Goal: Transaction & Acquisition: Obtain resource

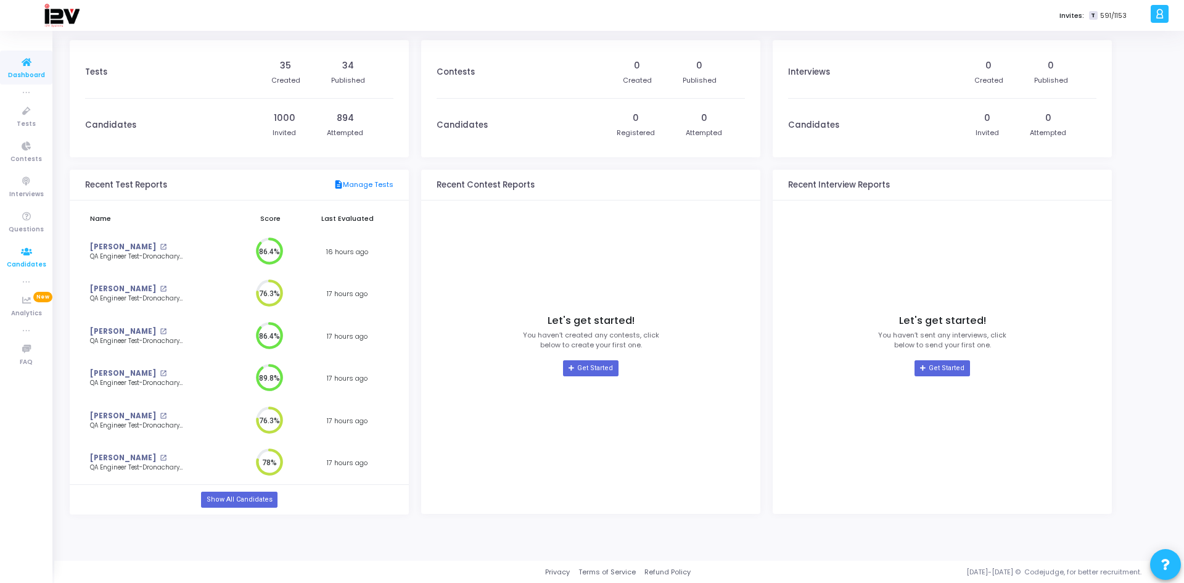
click at [33, 262] on span "Candidates" at bounding box center [26, 265] width 39 height 10
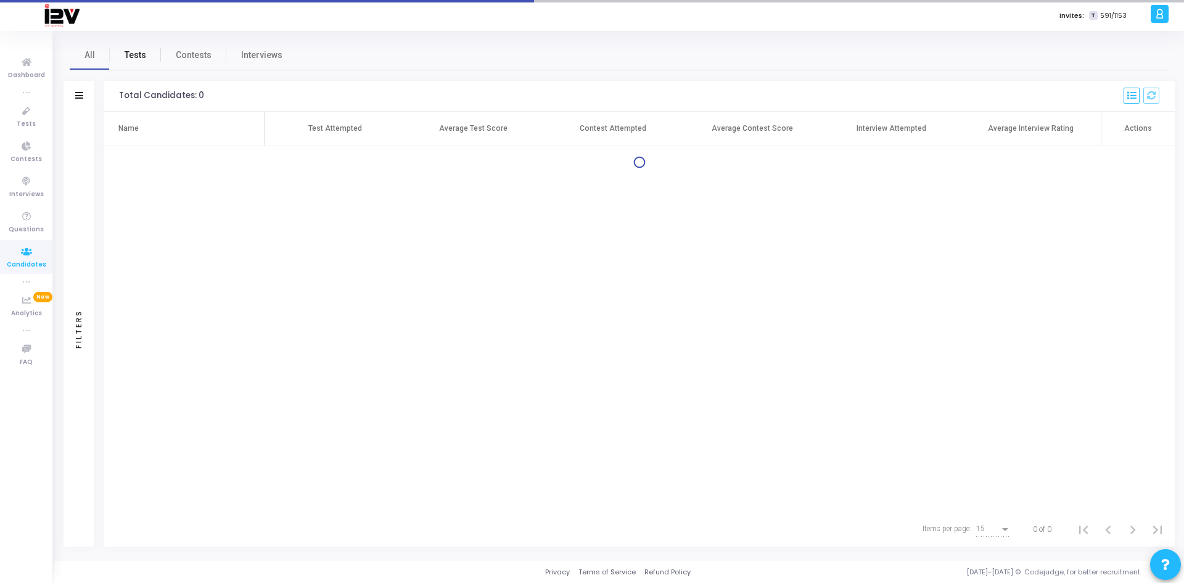
click at [131, 46] on link "Tests" at bounding box center [135, 55] width 51 height 30
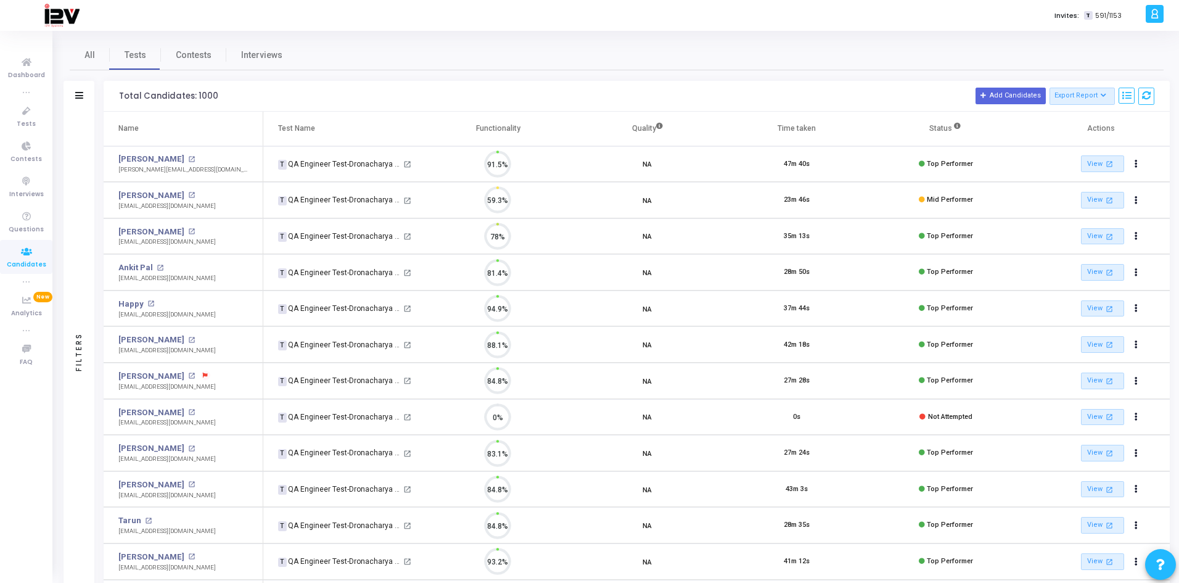
scroll to position [26, 31]
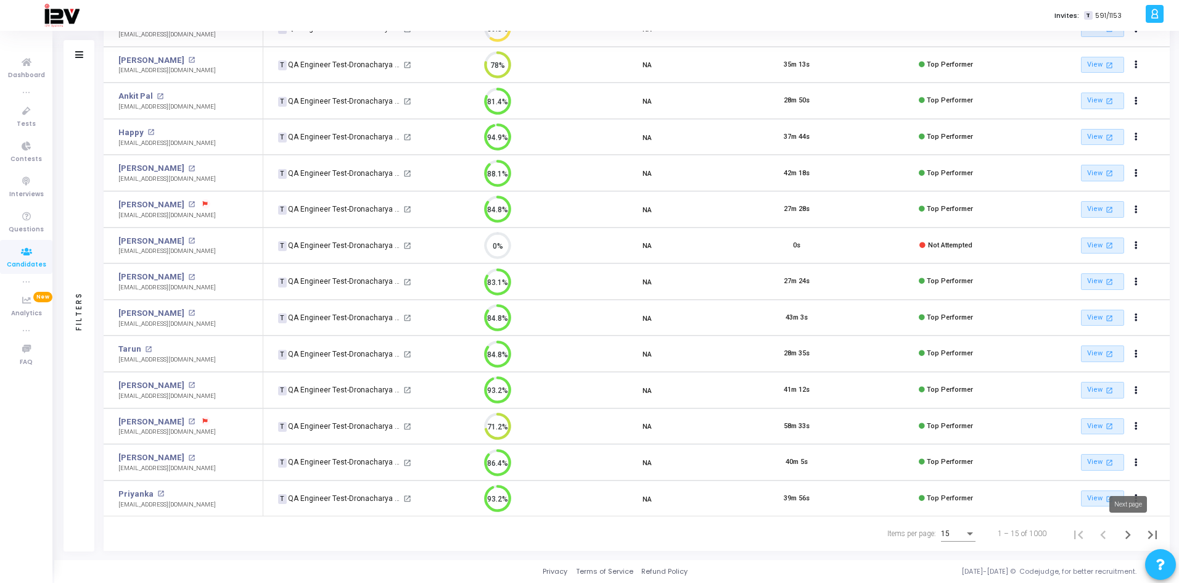
click at [1129, 541] on icon "Next page" at bounding box center [1128, 534] width 17 height 17
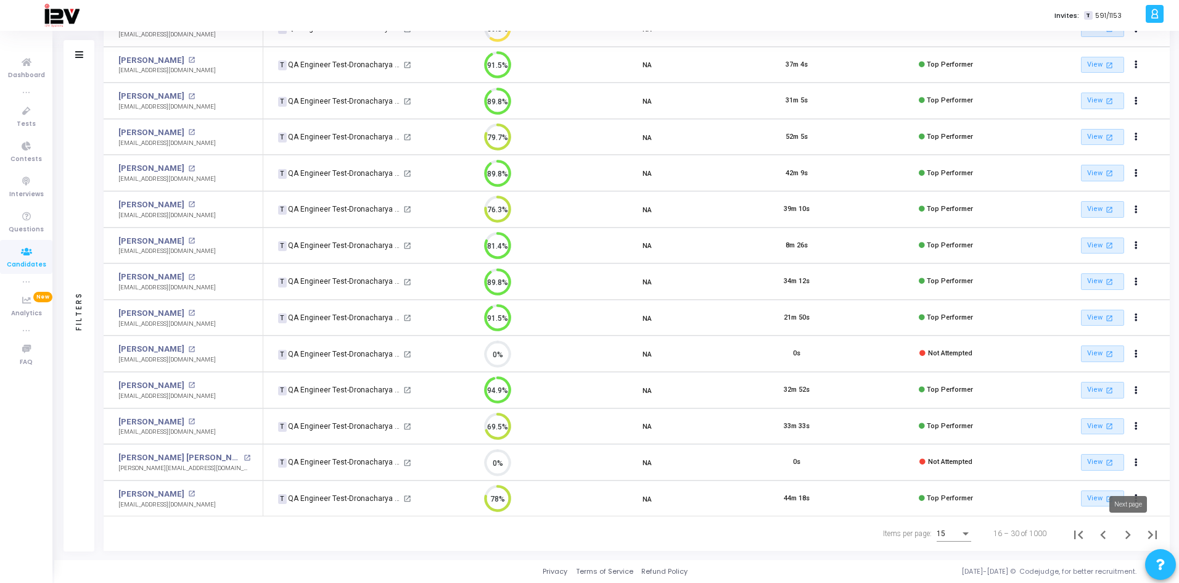
click at [1130, 532] on icon "Next page" at bounding box center [1128, 534] width 17 height 17
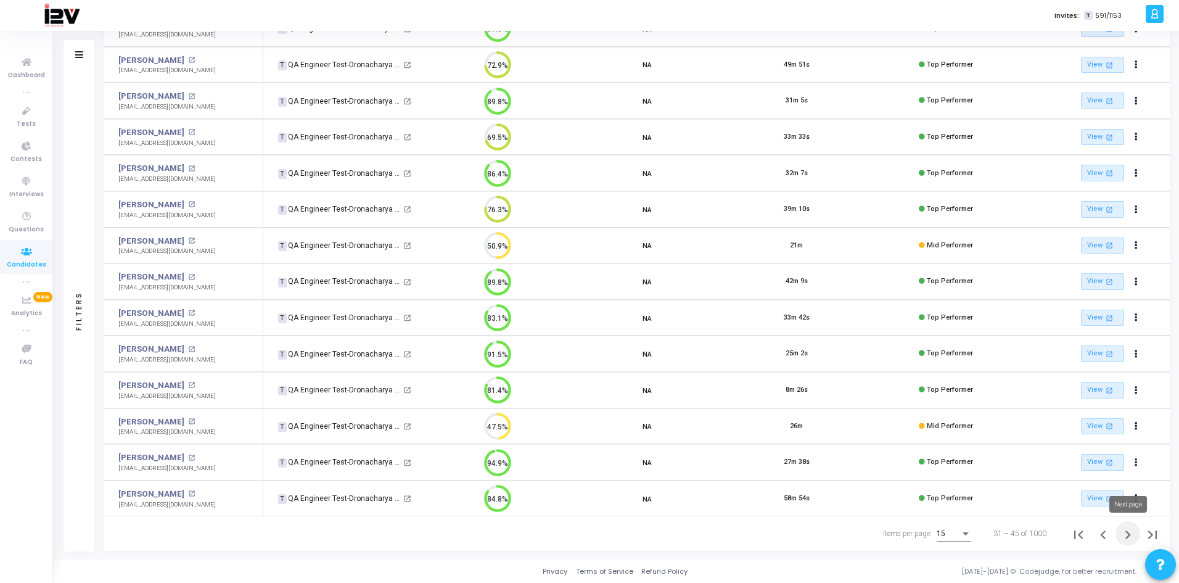
click at [1128, 537] on icon "Next page" at bounding box center [1129, 534] width 6 height 9
click at [1127, 535] on icon "Next page" at bounding box center [1128, 534] width 17 height 17
click at [1130, 533] on icon "Next page" at bounding box center [1128, 534] width 17 height 17
click at [1126, 536] on icon "Next page" at bounding box center [1128, 534] width 17 height 17
click at [1128, 533] on icon "Next page" at bounding box center [1128, 534] width 17 height 17
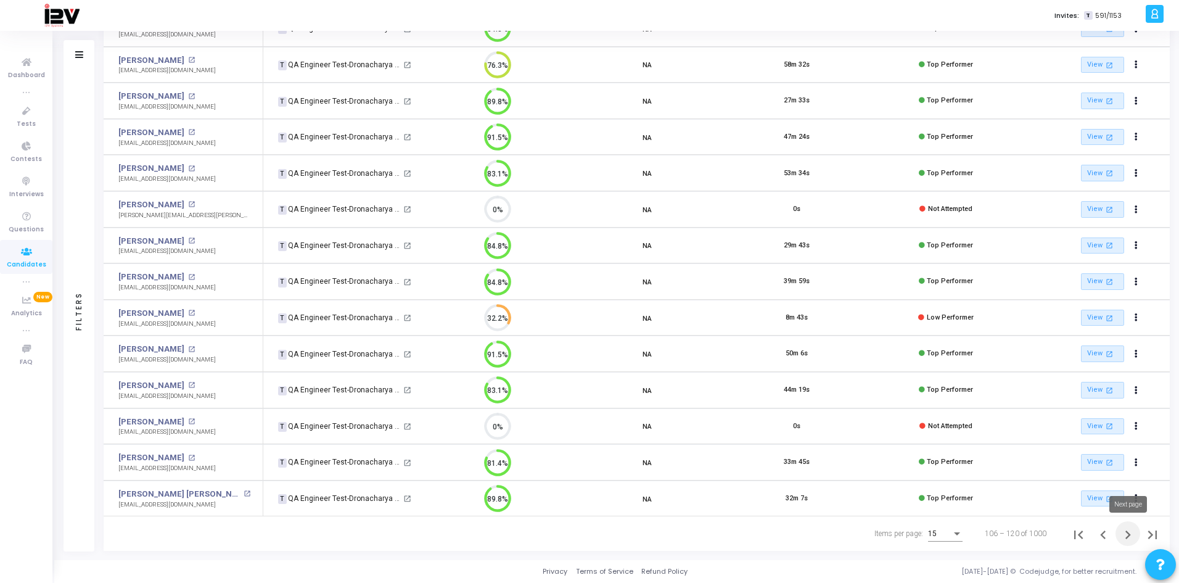
click at [1129, 535] on icon "Next page" at bounding box center [1129, 534] width 6 height 9
click at [1123, 534] on icon "Next page" at bounding box center [1128, 534] width 17 height 17
click at [1128, 536] on icon "Next page" at bounding box center [1129, 534] width 6 height 9
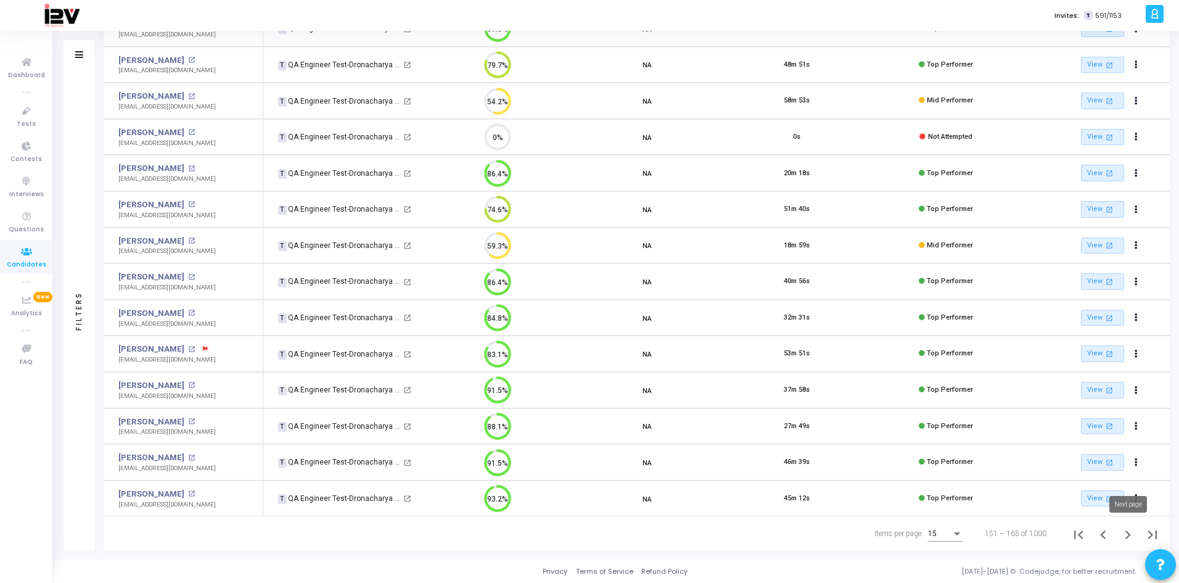
click at [1127, 537] on icon "Next page" at bounding box center [1129, 534] width 6 height 9
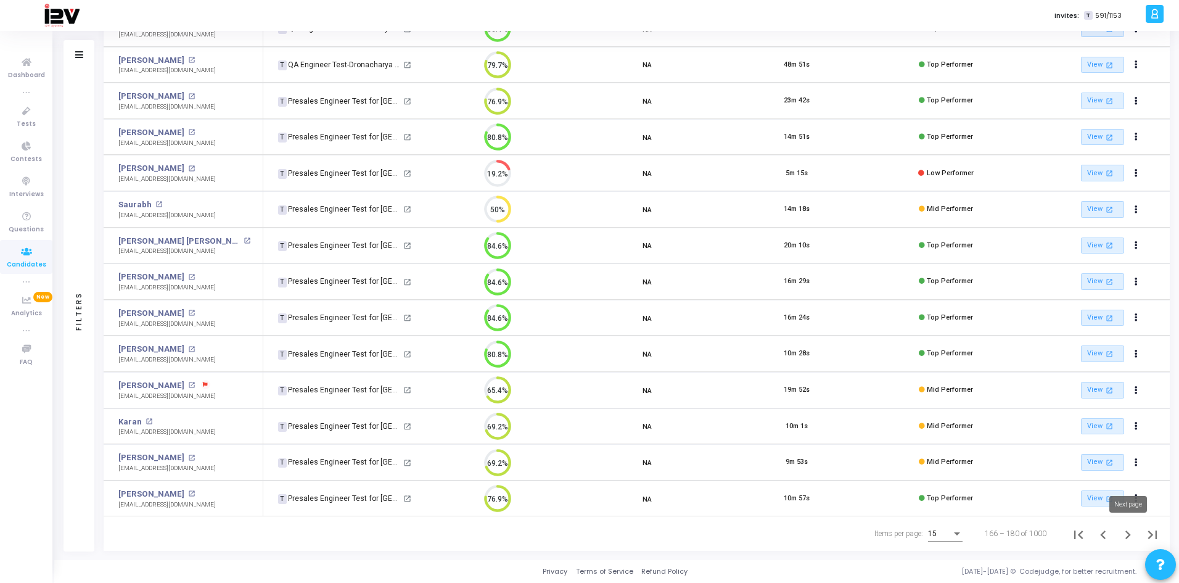
click at [1128, 536] on icon "Next page" at bounding box center [1129, 534] width 6 height 9
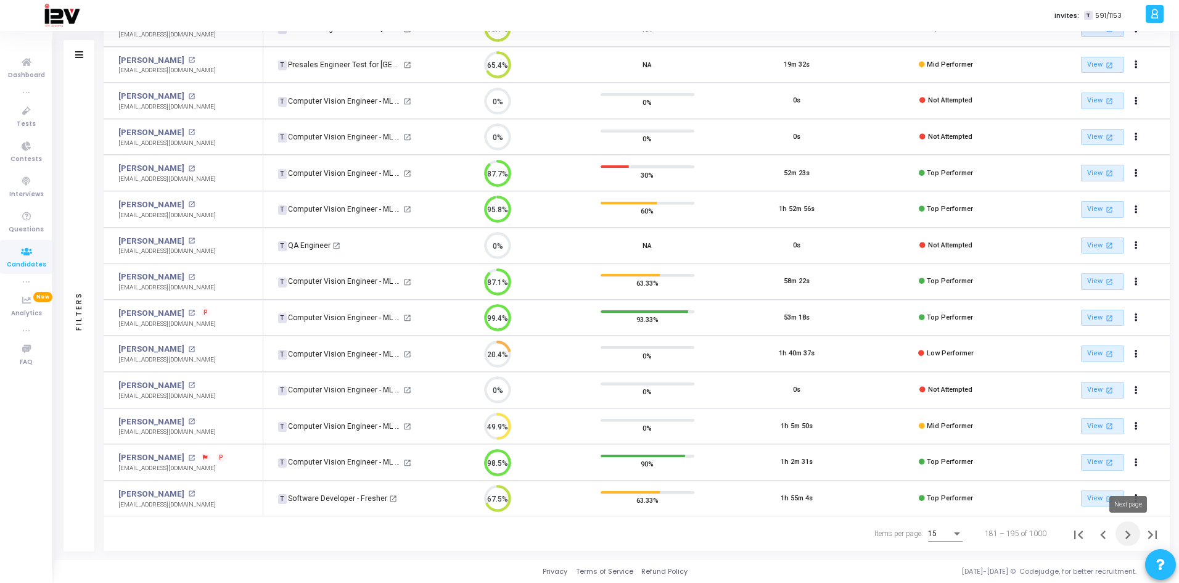
click at [1128, 535] on icon "Next page" at bounding box center [1128, 534] width 17 height 17
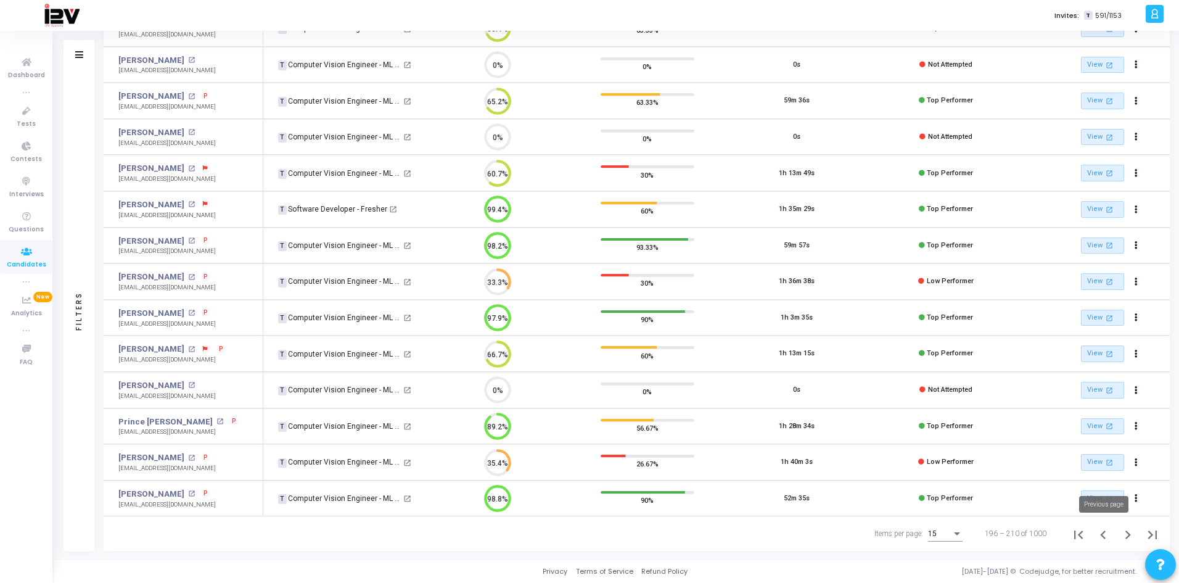
click at [1107, 535] on icon "Previous page" at bounding box center [1103, 534] width 17 height 17
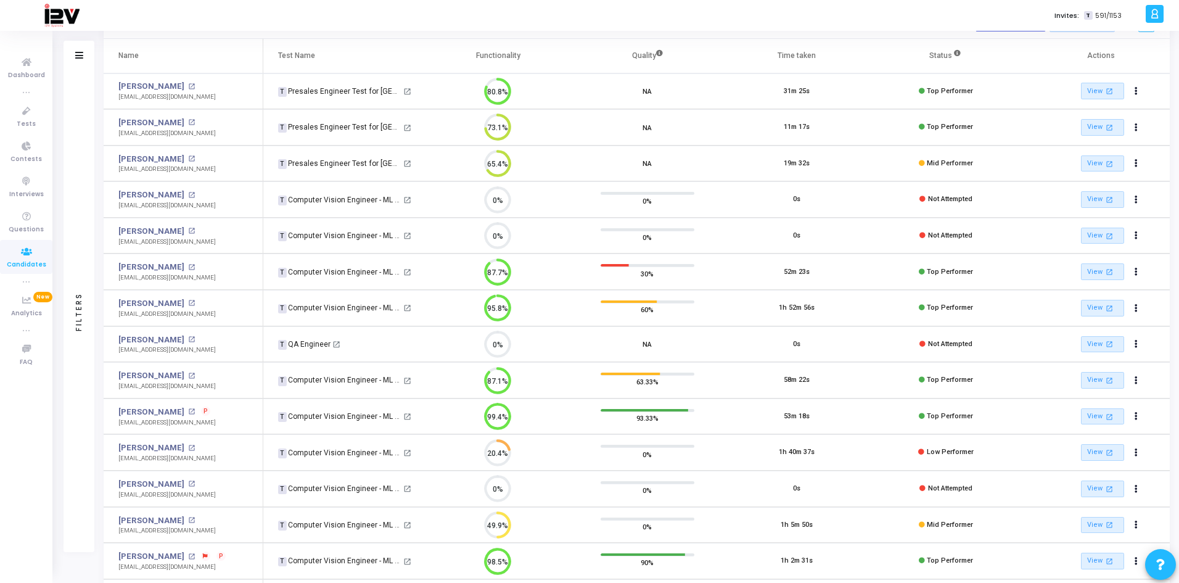
scroll to position [171, 0]
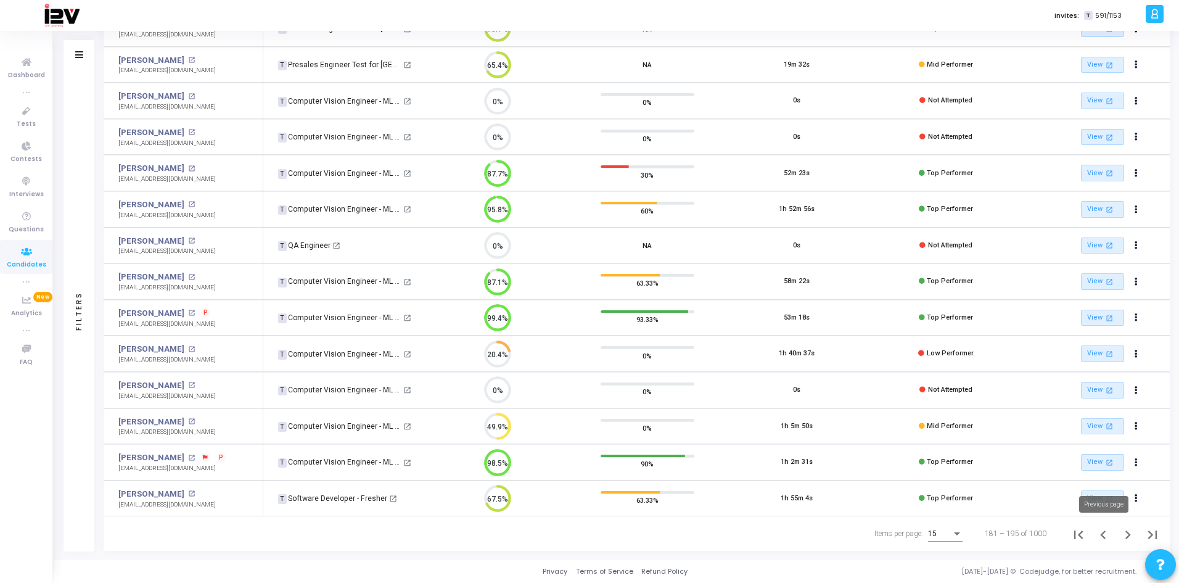
click at [1101, 532] on icon "Previous page" at bounding box center [1103, 534] width 17 height 17
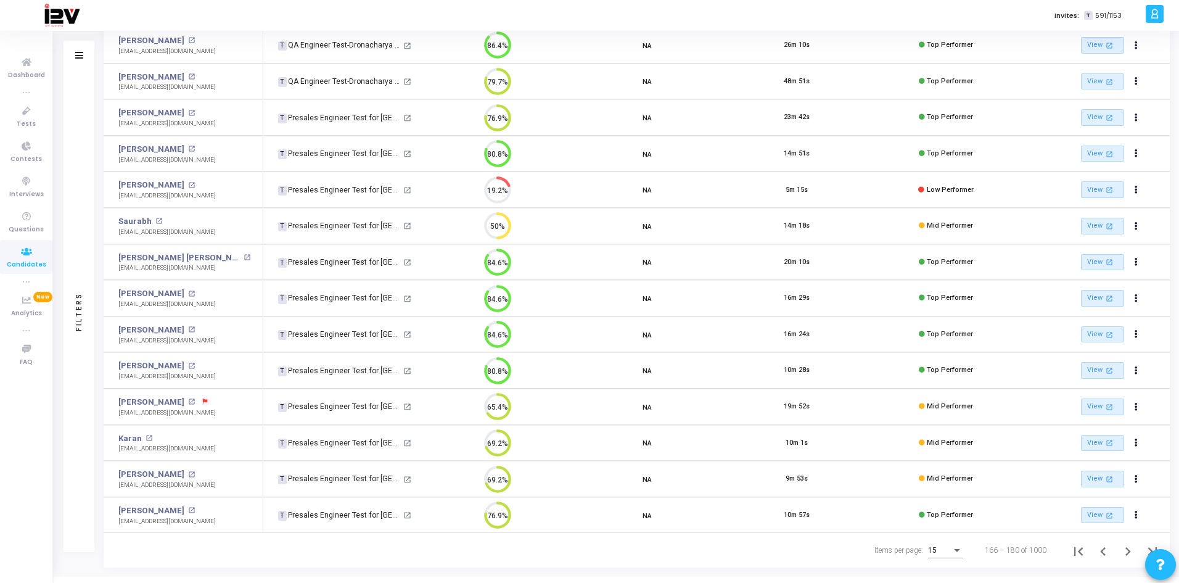
scroll to position [171, 0]
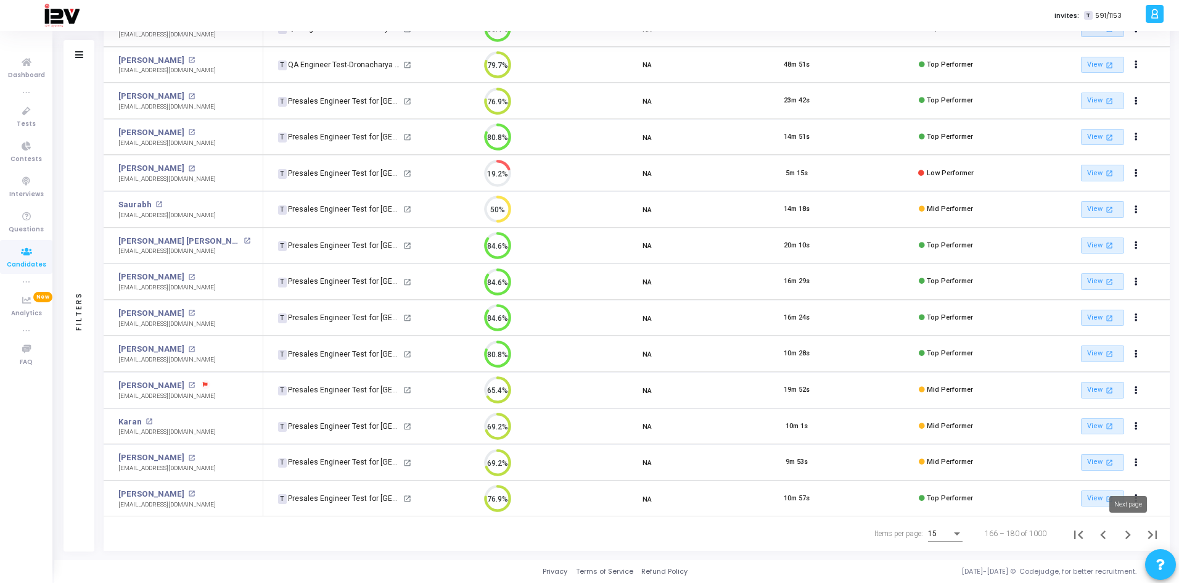
click at [1129, 534] on icon "Next page" at bounding box center [1129, 534] width 6 height 9
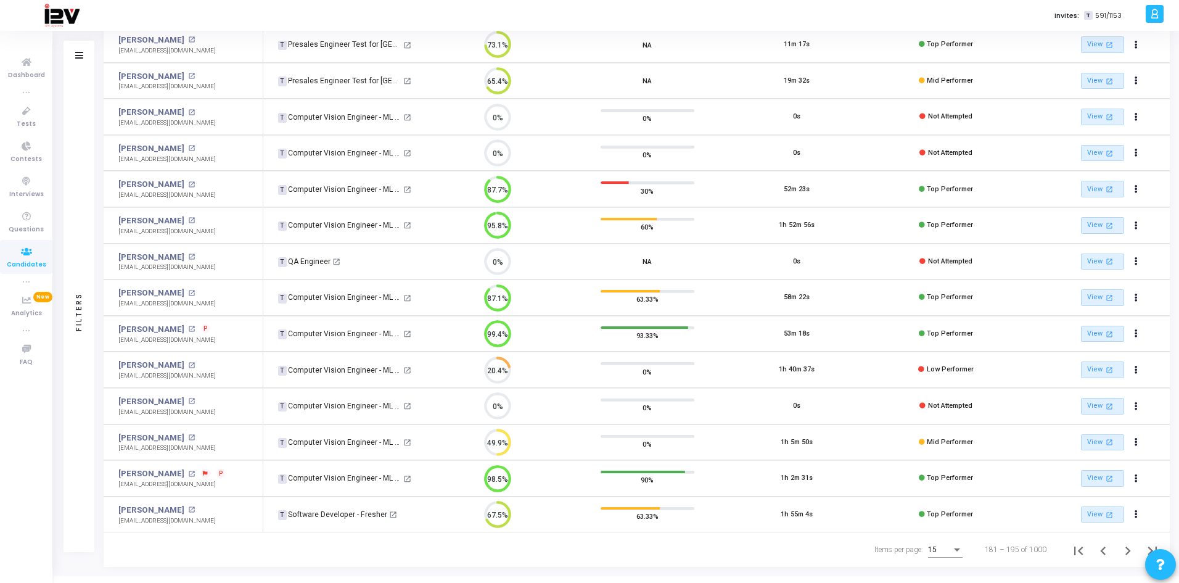
scroll to position [171, 0]
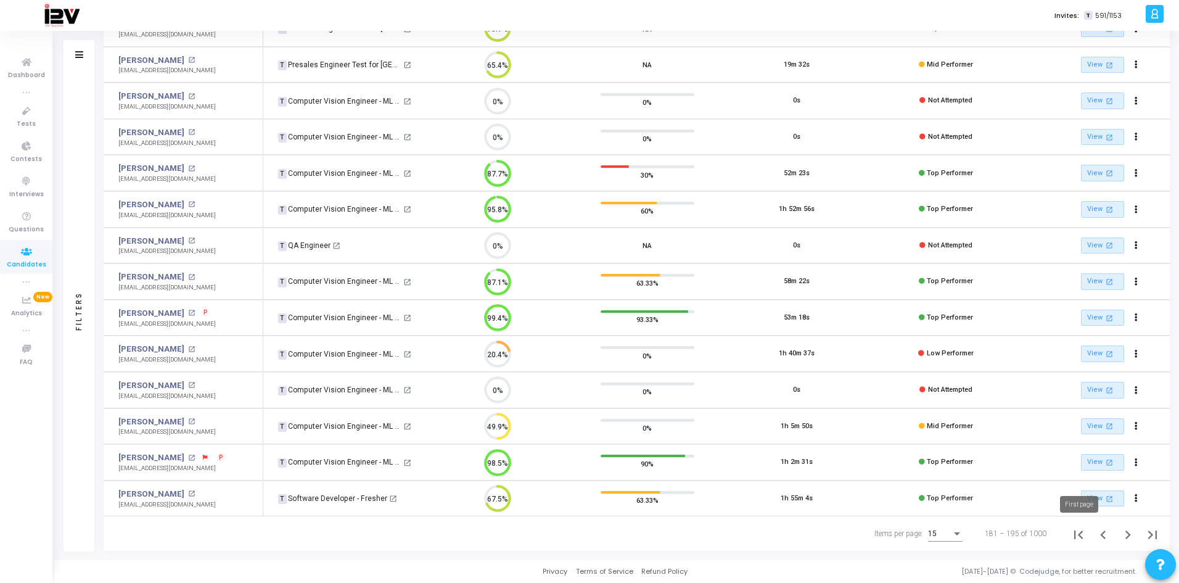
click at [1083, 536] on icon "First page" at bounding box center [1078, 534] width 17 height 17
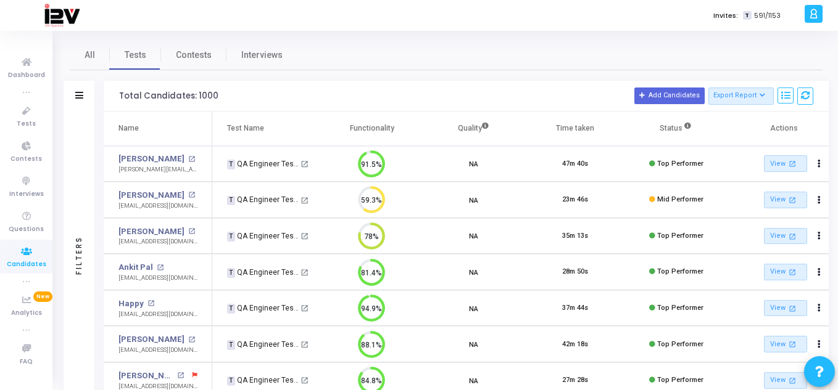
scroll to position [6, 6]
click at [759, 100] on button "Export Report" at bounding box center [741, 96] width 66 height 17
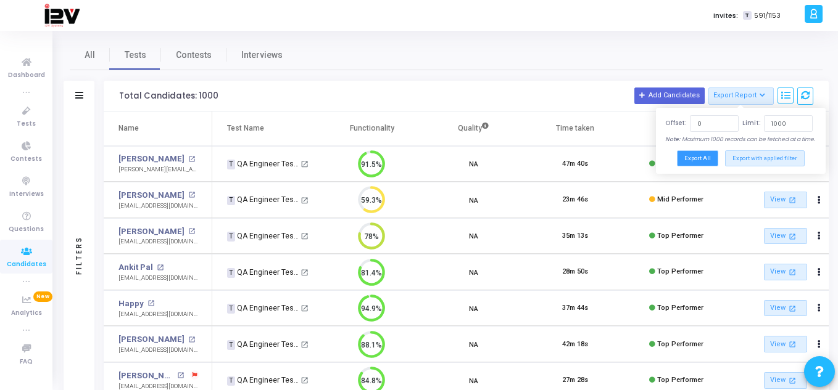
click at [703, 159] on button "Export All" at bounding box center [697, 158] width 41 height 15
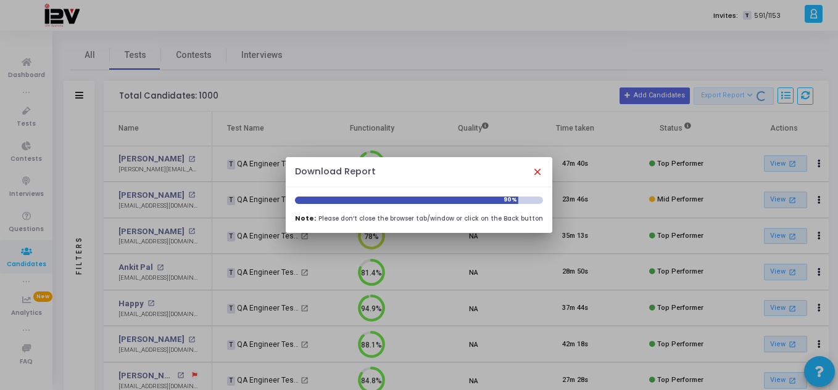
click at [532, 177] on mat-icon "close" at bounding box center [537, 172] width 11 height 11
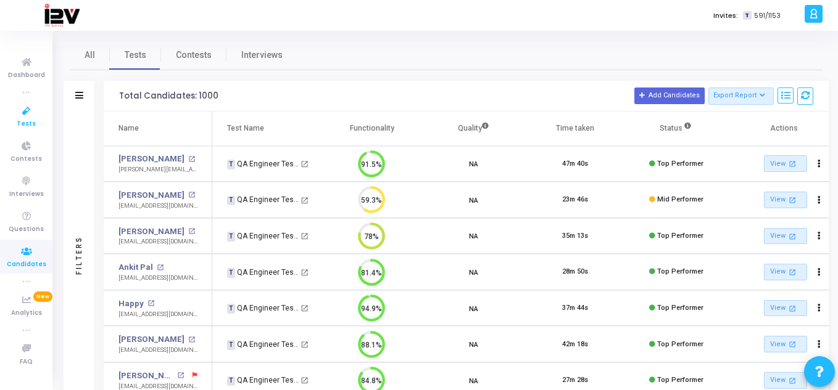
click at [23, 115] on icon at bounding box center [27, 111] width 26 height 15
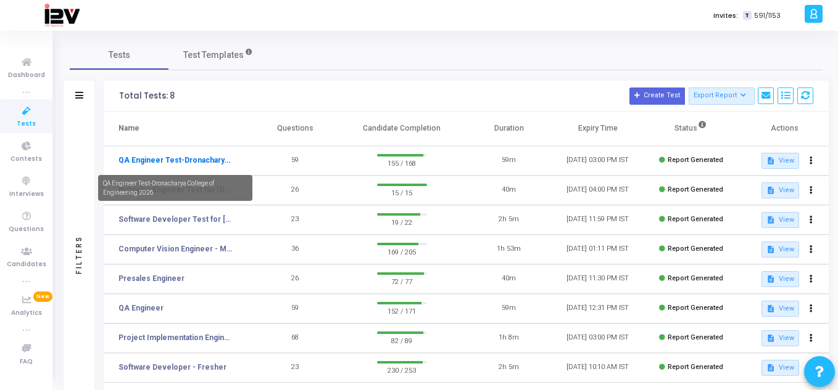
click at [186, 160] on link "QA Engineer Test-Dronacharya College of Engineering 2026" at bounding box center [174, 160] width 113 height 11
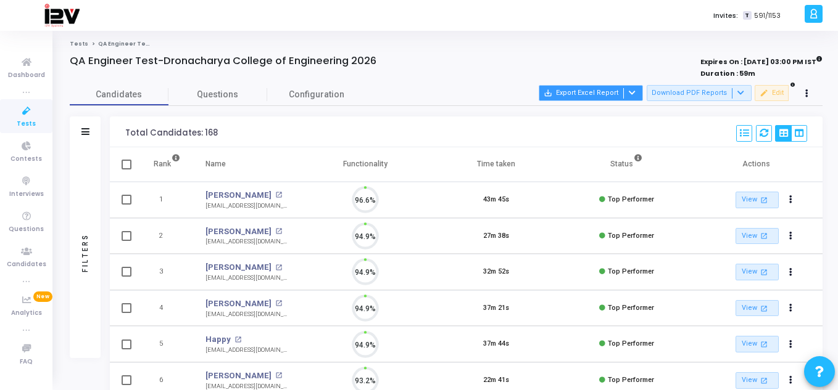
scroll to position [26, 31]
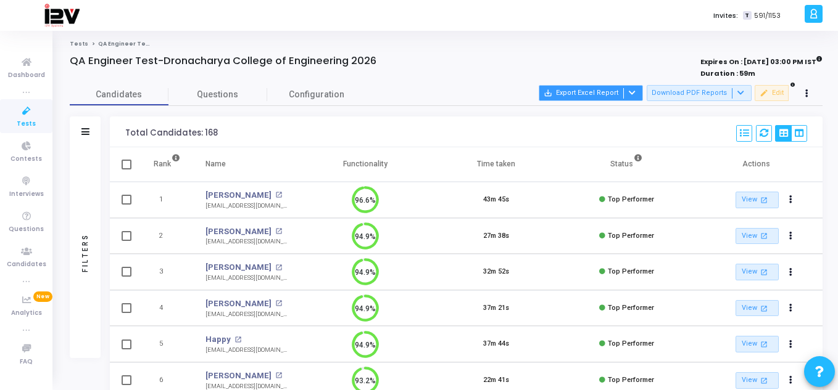
click at [635, 94] on icon at bounding box center [632, 92] width 7 height 7
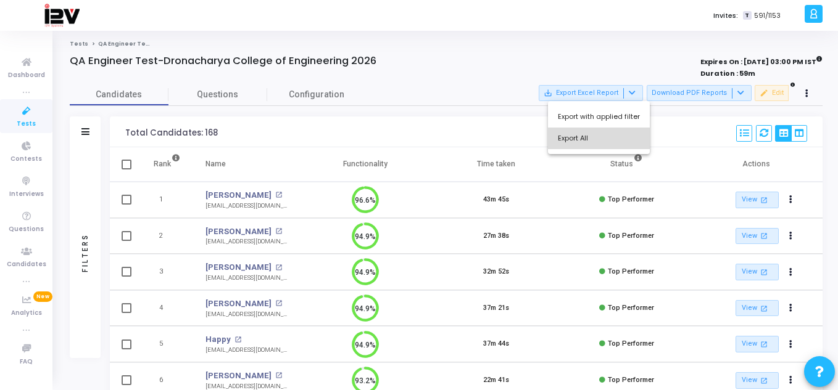
click at [604, 136] on button "Export All" at bounding box center [599, 139] width 102 height 22
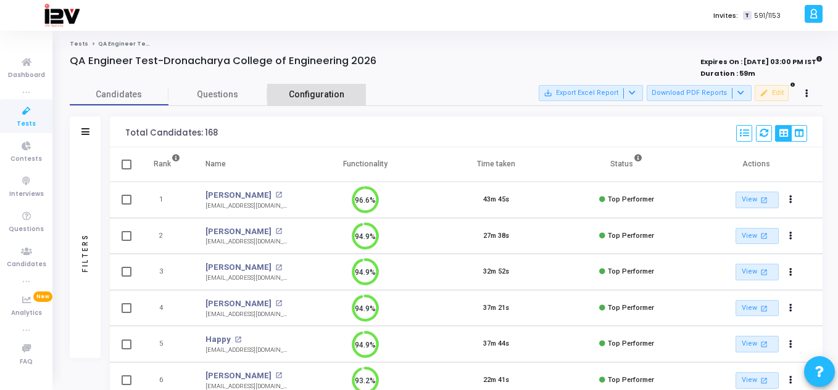
click at [351, 88] on link "Configuration" at bounding box center [316, 95] width 99 height 22
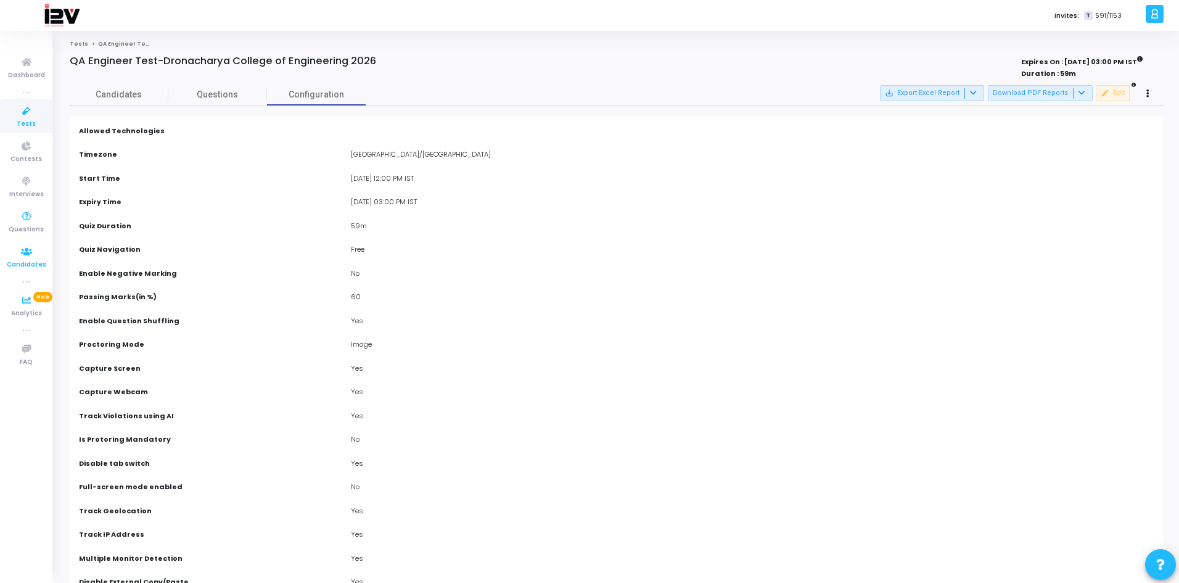
drag, startPoint x: 22, startPoint y: 262, endPoint x: 31, endPoint y: 254, distance: 12.2
click at [22, 262] on span "Candidates" at bounding box center [26, 265] width 39 height 10
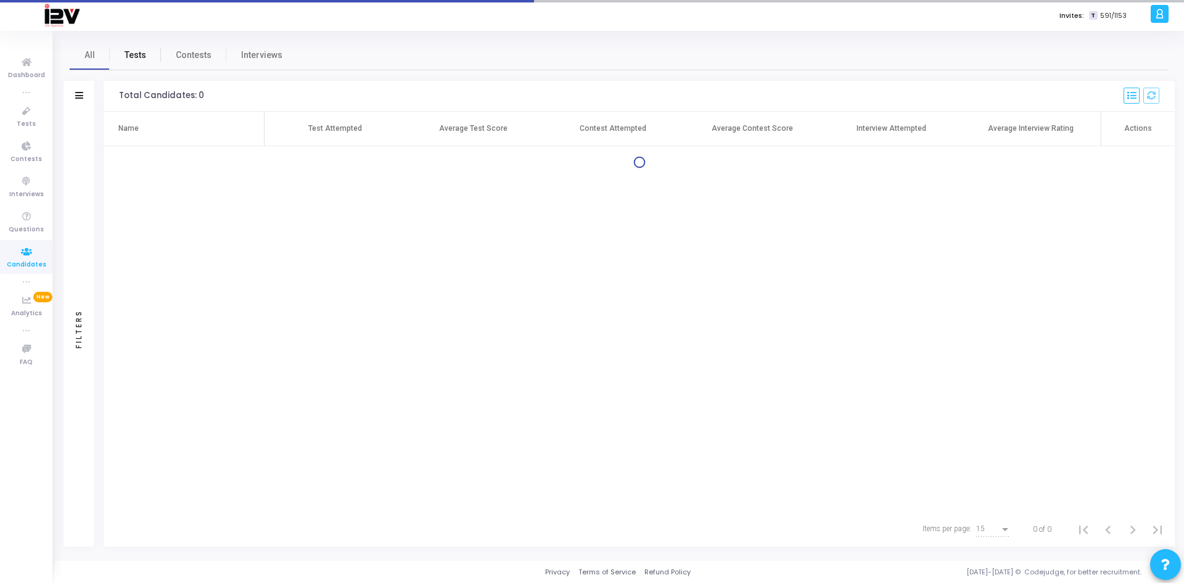
click at [144, 59] on span "Tests" at bounding box center [136, 55] width 22 height 13
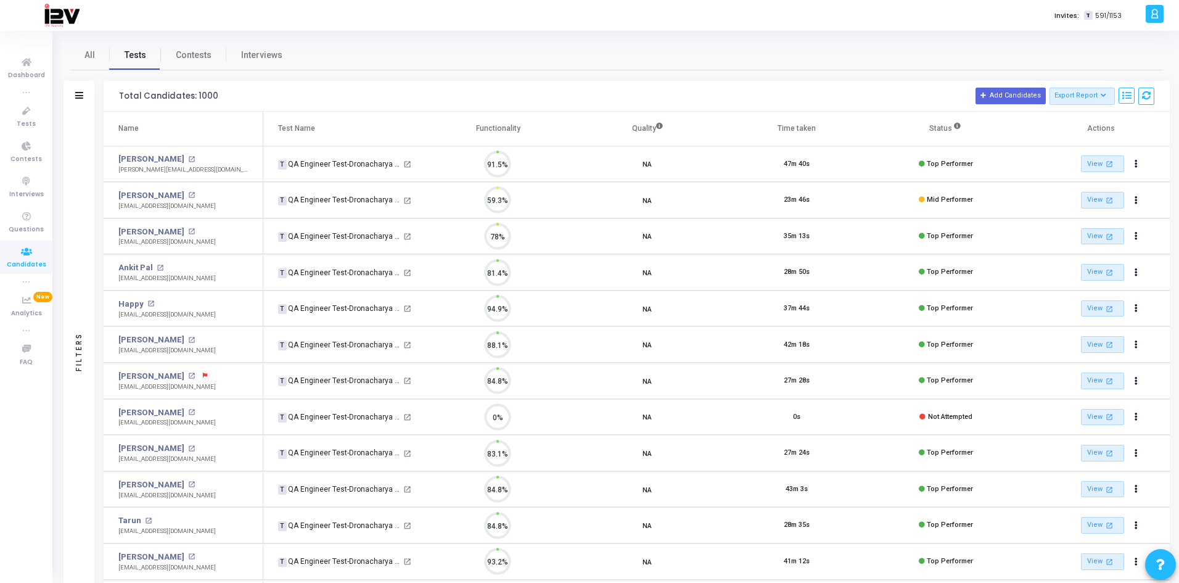
scroll to position [26, 31]
